Goal: Information Seeking & Learning: Learn about a topic

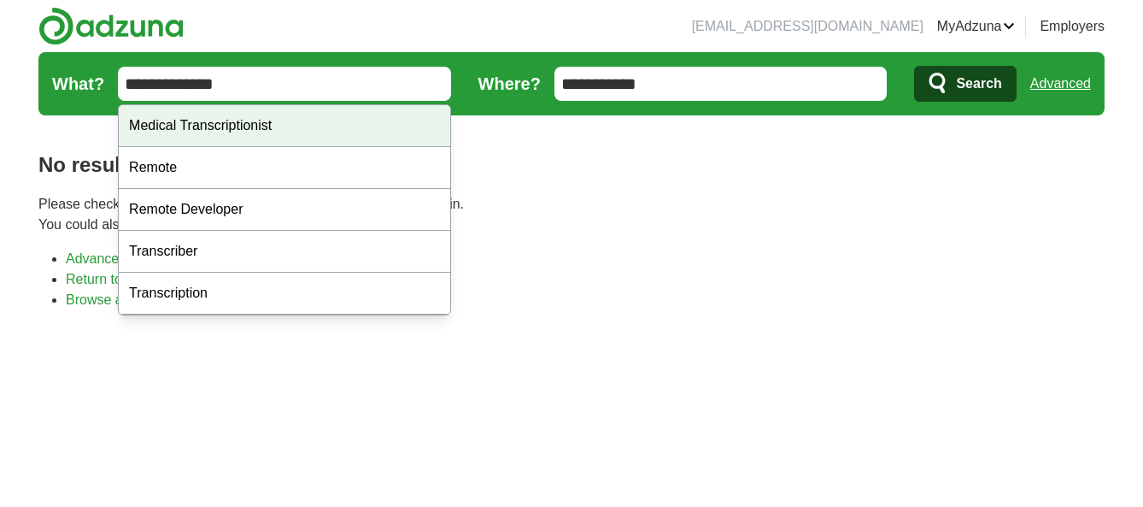
click at [251, 126] on div "Medical Transcriptionist" at bounding box center [285, 126] width 332 height 42
type input "**********"
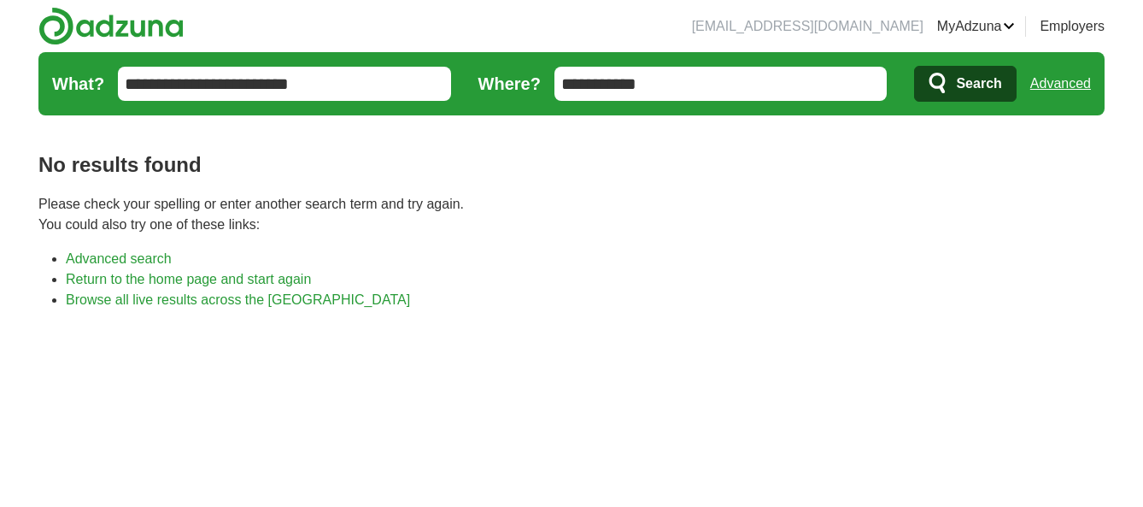
click at [952, 79] on button "Search" at bounding box center [965, 84] width 102 height 36
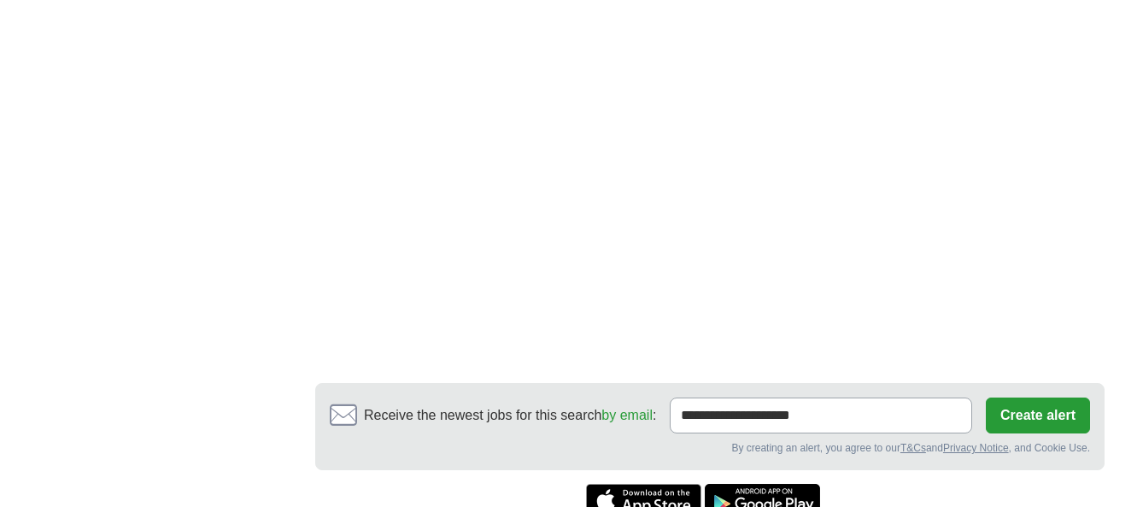
scroll to position [1111, 0]
